Goal: Transaction & Acquisition: Subscribe to service/newsletter

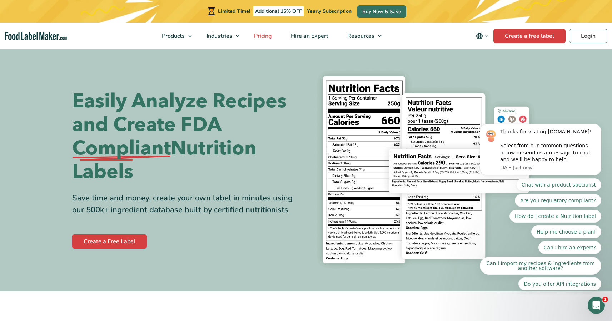
click at [261, 35] on span "Pricing" at bounding box center [262, 36] width 21 height 8
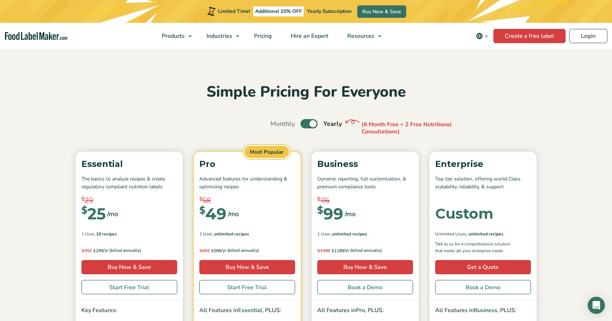
click at [302, 123] on label "Toggle" at bounding box center [308, 123] width 17 height 9
click at [276, 123] on input "Toggle" at bounding box center [274, 124] width 5 height 5
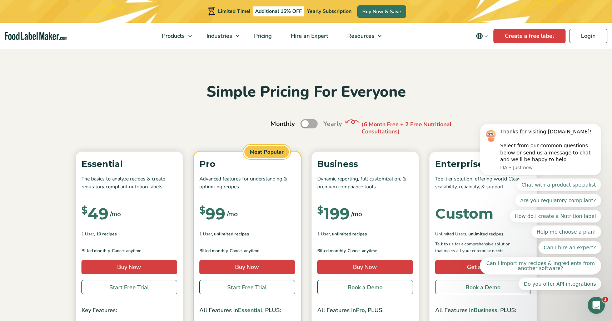
click at [316, 124] on label "Toggle" at bounding box center [308, 123] width 17 height 9
click at [276, 124] on input "Toggle" at bounding box center [274, 124] width 5 height 5
checkbox input "true"
click at [598, 127] on icon "Dismiss notification" at bounding box center [599, 126] width 4 height 4
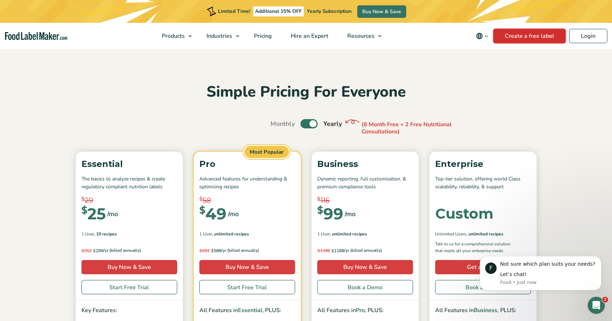
click at [530, 37] on link "Create a free label" at bounding box center [529, 36] width 72 height 14
